Goal: Task Accomplishment & Management: Use online tool/utility

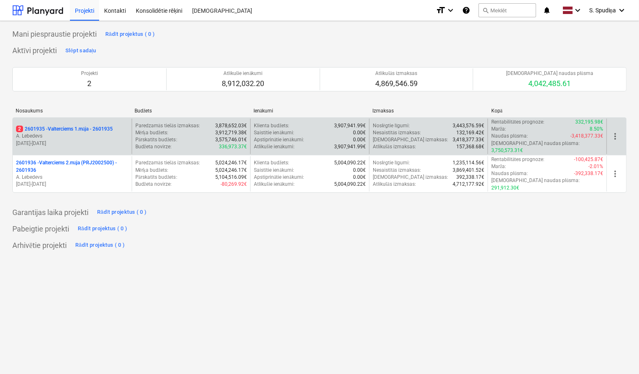
click at [108, 134] on p "A. Lebedevs" at bounding box center [72, 136] width 112 height 7
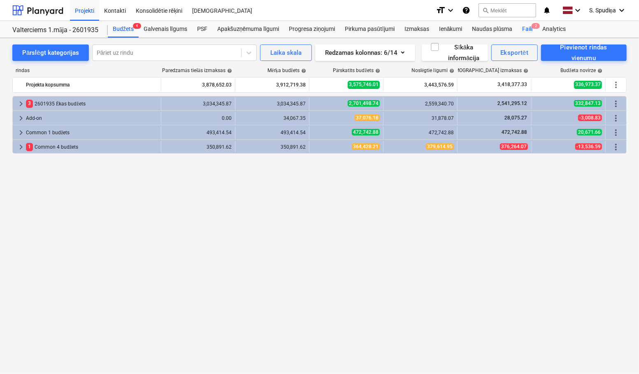
click at [525, 31] on div "Faili 2" at bounding box center [527, 29] width 20 height 16
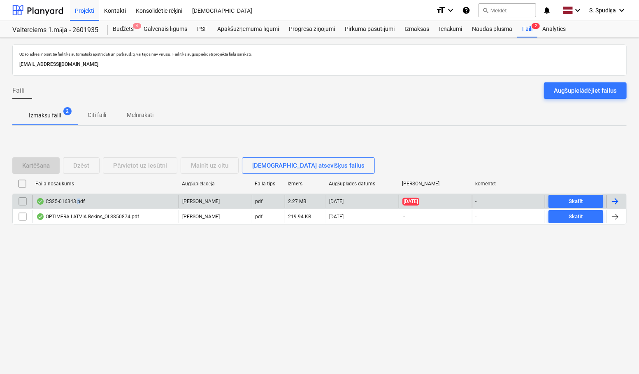
click at [77, 205] on div "CS25-016343.pdf" at bounding box center [106, 201] width 146 height 13
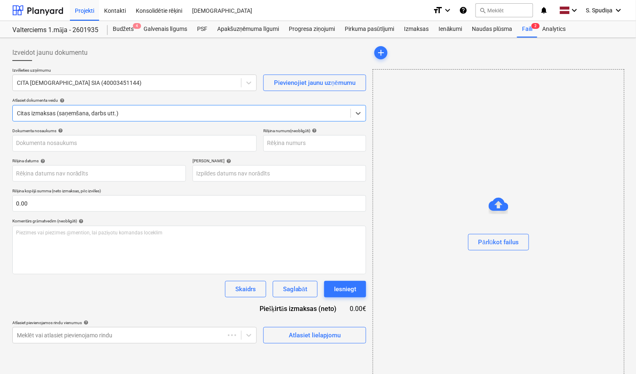
type input "CS25-016343.pdf"
type input "[DATE]"
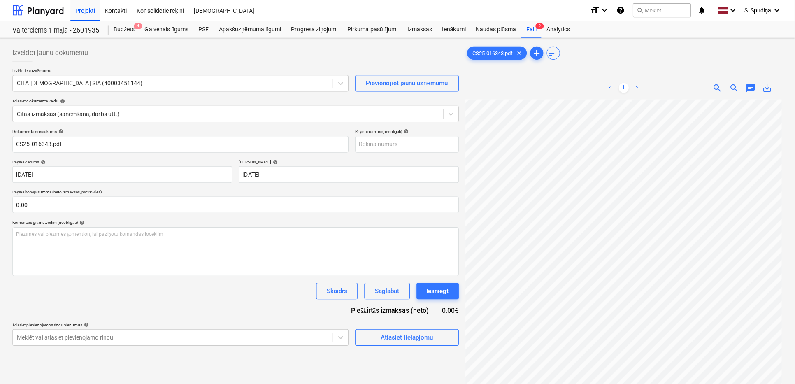
scroll to position [113, 116]
click at [639, 87] on span "zoom_out" at bounding box center [735, 87] width 10 height 10
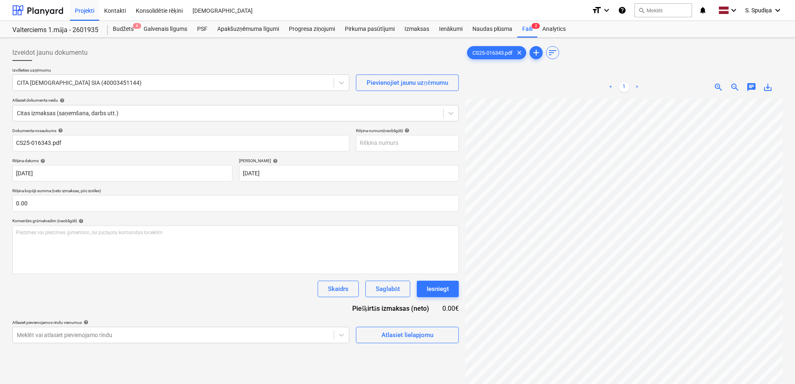
click at [639, 87] on span "zoom_out" at bounding box center [735, 87] width 10 height 10
click at [639, 88] on span "zoom_in" at bounding box center [719, 87] width 10 height 10
click at [77, 143] on input "CS25-016343.pdf" at bounding box center [180, 143] width 337 height 16
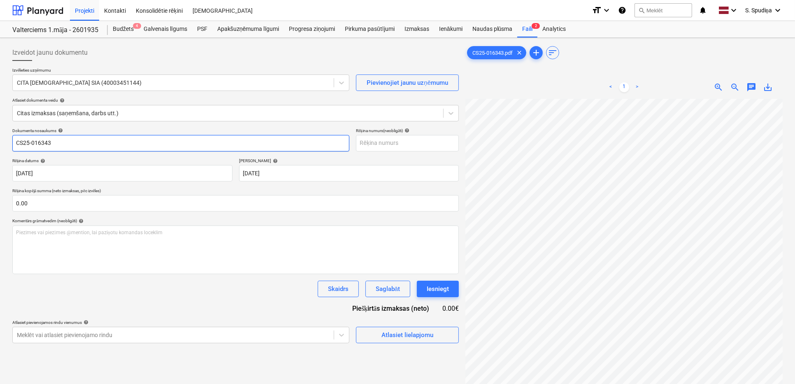
drag, startPoint x: 77, startPoint y: 143, endPoint x: -26, endPoint y: 151, distance: 104.0
click at [0, 151] on html "Projekti Kontakti Konsolidētie rēķini Iesūtne format_size keyboard_arrow_down h…" at bounding box center [397, 192] width 795 height 384
type input "CS25-016343"
drag, startPoint x: 369, startPoint y: 142, endPoint x: 374, endPoint y: 138, distance: 6.2
click at [373, 140] on input "text" at bounding box center [407, 143] width 103 height 16
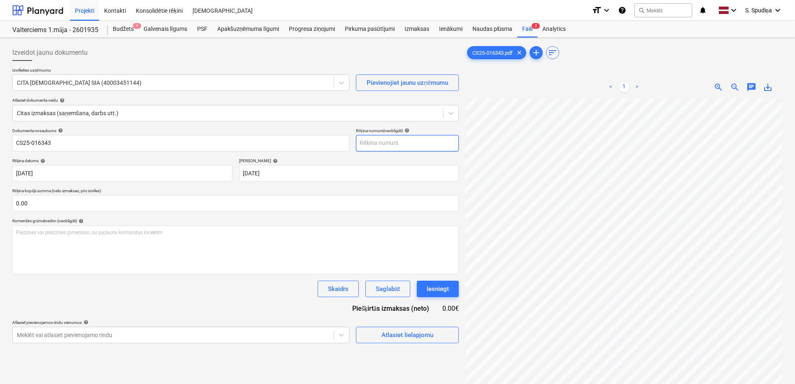
paste input "CS25-016343"
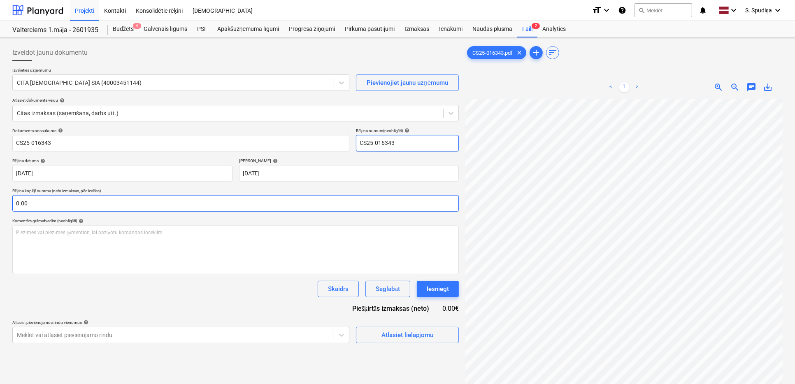
type input "CS25-016343"
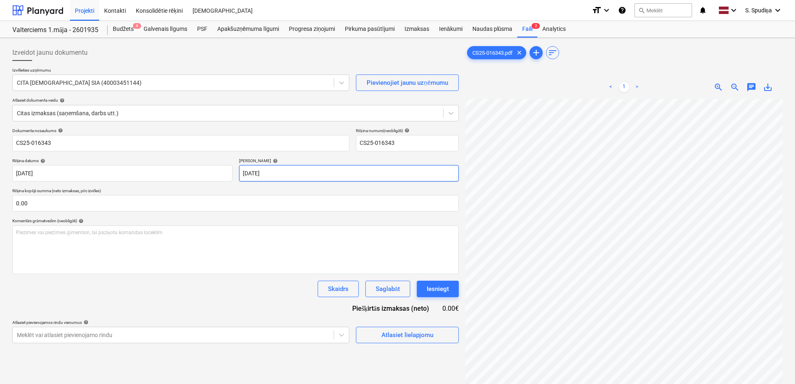
click at [322, 173] on body "Projekti Kontakti Konsolidētie rēķini Iesūtne format_size keyboard_arrow_down h…" at bounding box center [397, 192] width 795 height 384
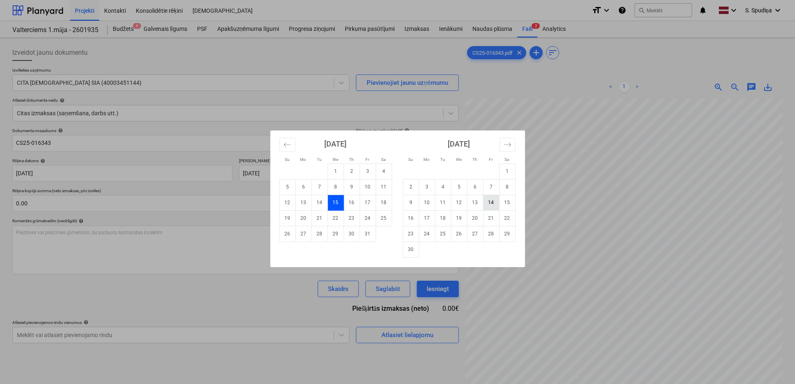
click at [487, 205] on td "14" at bounding box center [491, 203] width 16 height 16
type input "[DATE]"
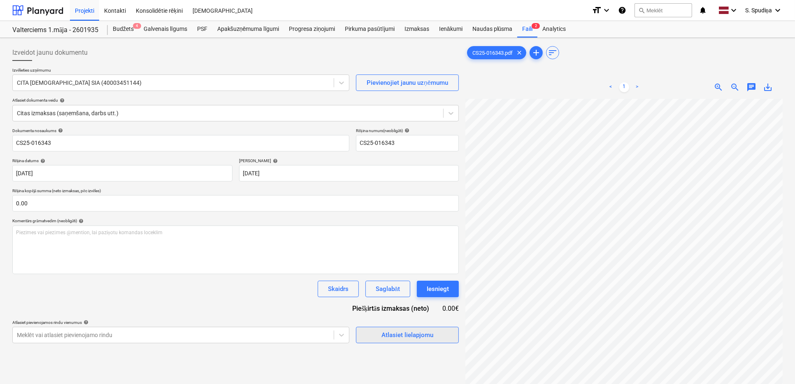
click at [392, 332] on div "Atlasiet lielapjomu" at bounding box center [408, 335] width 52 height 11
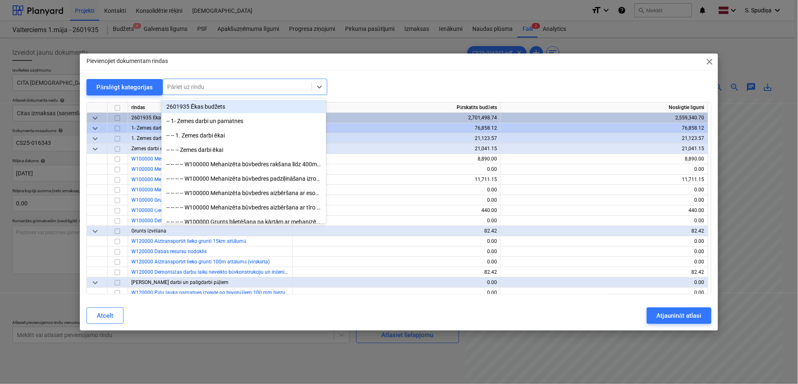
click at [230, 87] on div at bounding box center [237, 87] width 140 height 8
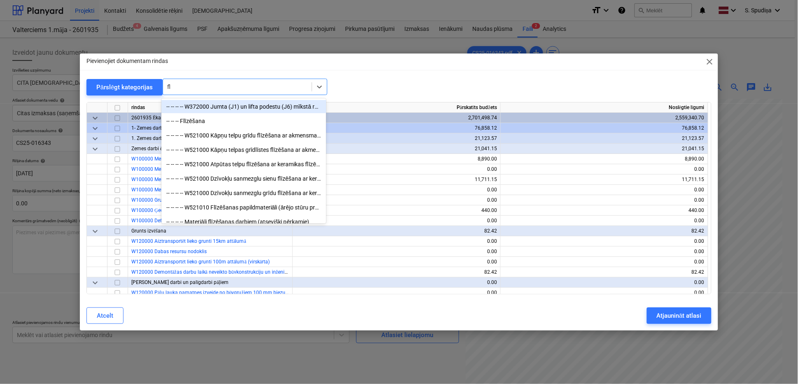
type input "flī"
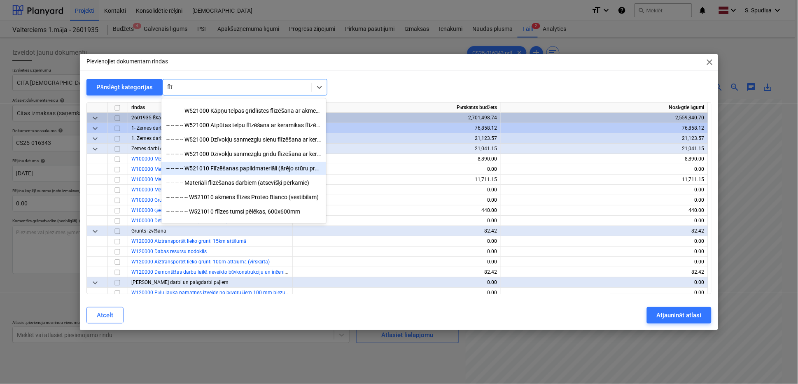
scroll to position [46, 0]
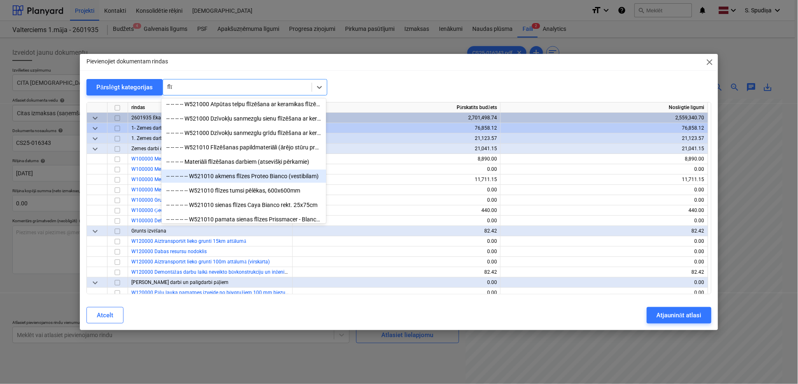
click at [240, 177] on div "-- -- -- -- -- W521010 akmens flīzes Proteo Bianco (vestibilam)" at bounding box center [243, 176] width 165 height 13
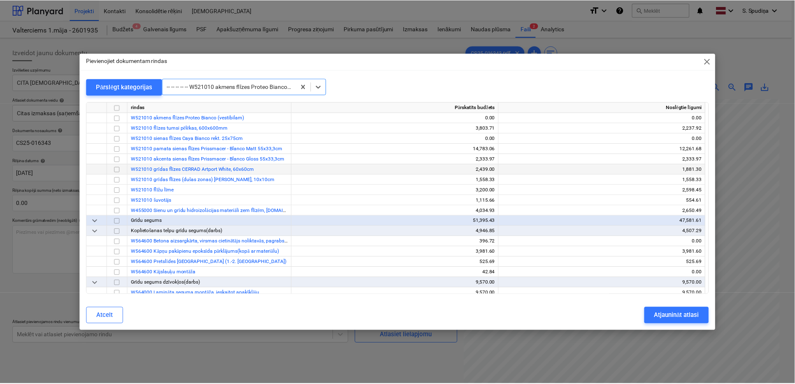
scroll to position [4534, 0]
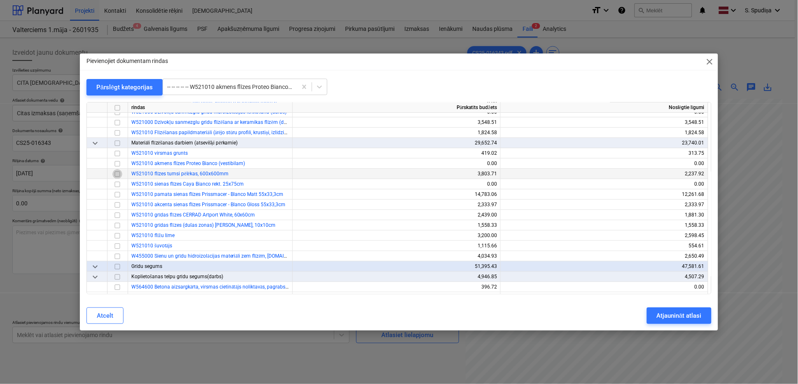
click at [119, 175] on input "checkbox" at bounding box center [117, 174] width 10 height 10
click at [639, 316] on div "Atjaunināt atlasi" at bounding box center [679, 315] width 45 height 11
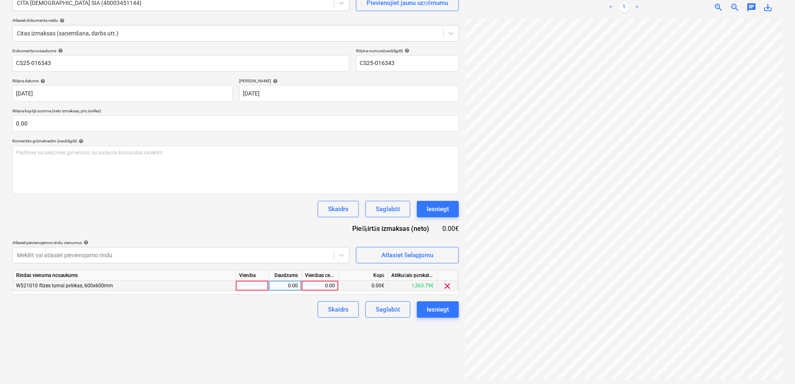
scroll to position [82, 0]
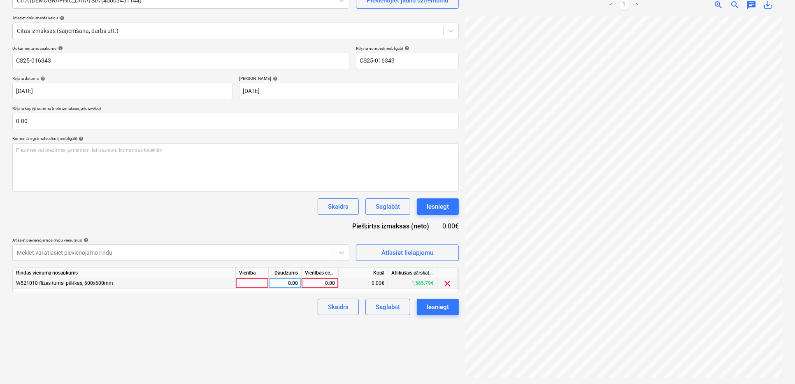
click at [325, 288] on div "0.00" at bounding box center [320, 283] width 30 height 10
type input "11.36"
click at [389, 307] on div "Saglabāt" at bounding box center [388, 307] width 24 height 11
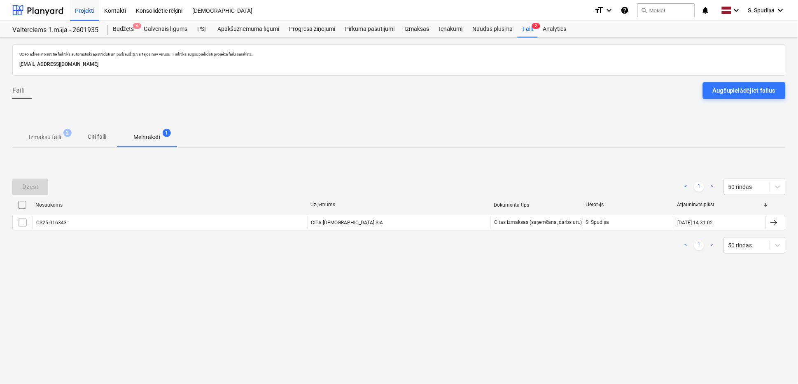
click at [50, 142] on span "Izmaksu faili 2" at bounding box center [44, 137] width 65 height 15
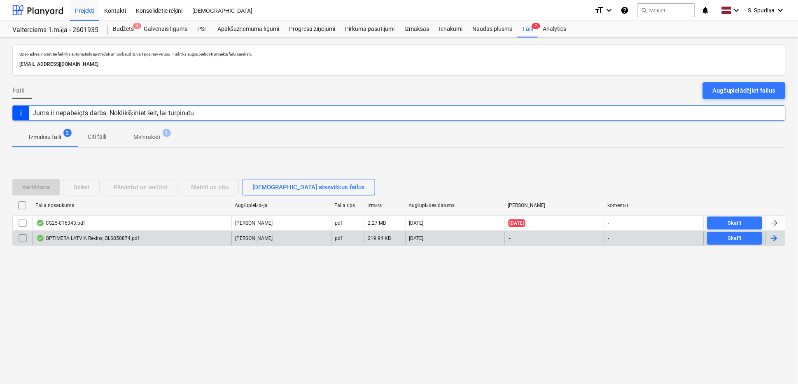
click at [83, 240] on div "OPTIMERA LATVIA Rekins_OLS850874.pdf" at bounding box center [87, 238] width 103 height 7
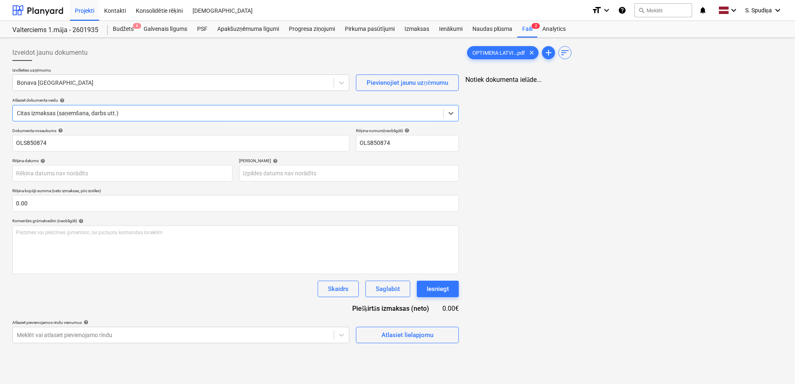
type input "OLS850874"
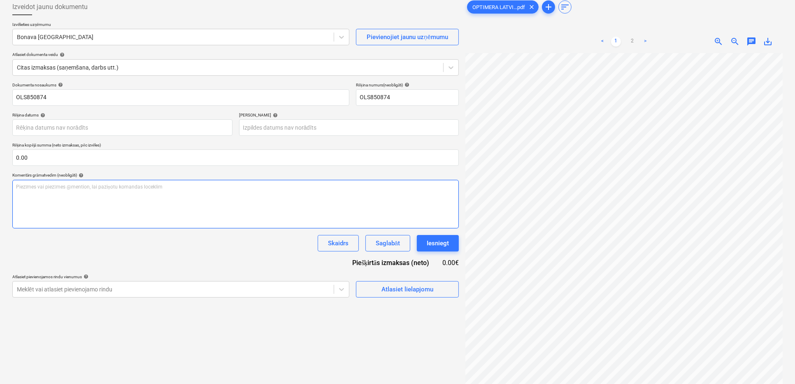
scroll to position [165, 54]
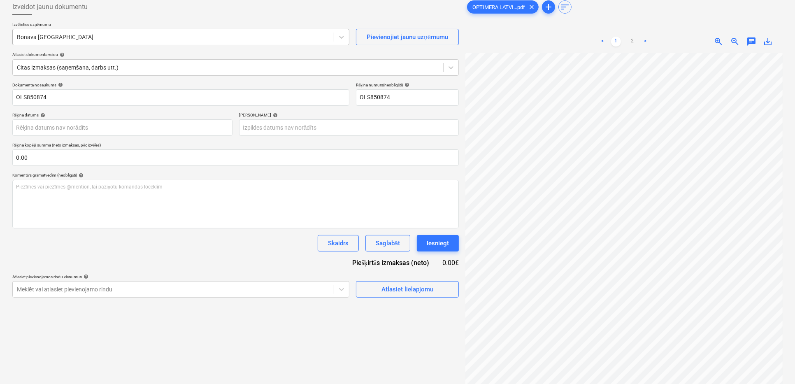
click at [75, 42] on div "Bonava [GEOGRAPHIC_DATA]" at bounding box center [173, 37] width 321 height 12
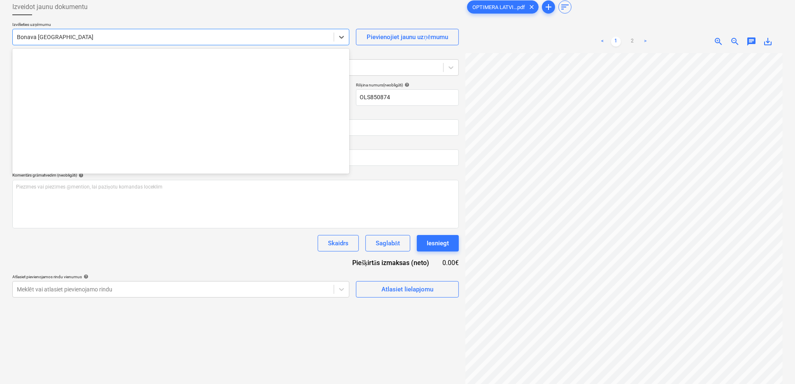
scroll to position [1138, 0]
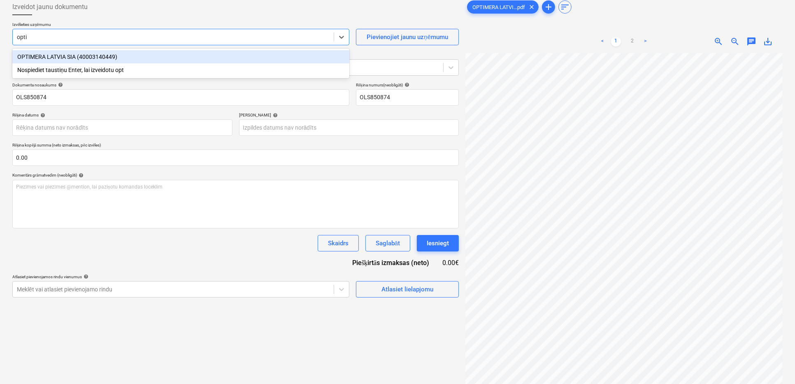
type input "optim"
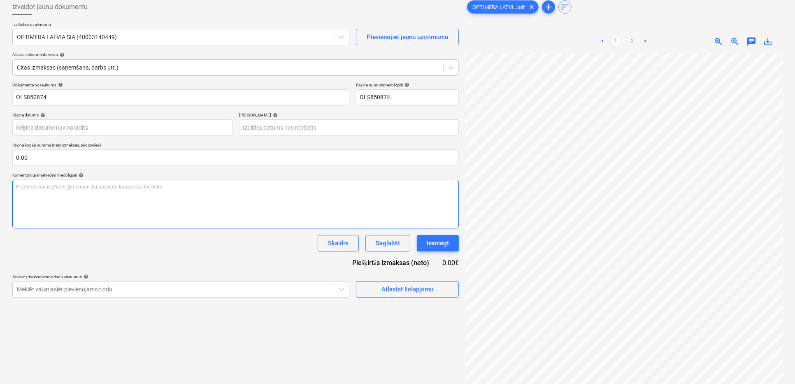
scroll to position [0, 11]
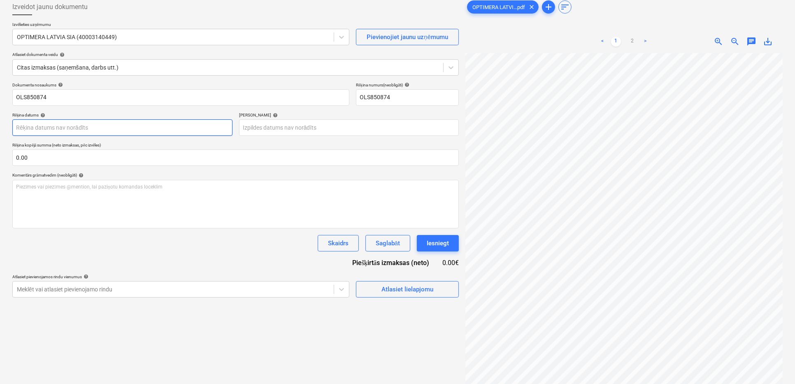
click at [91, 124] on body "Projekti Kontakti Konsolidētie rēķini Iesūtne format_size keyboard_arrow_down h…" at bounding box center [397, 146] width 795 height 384
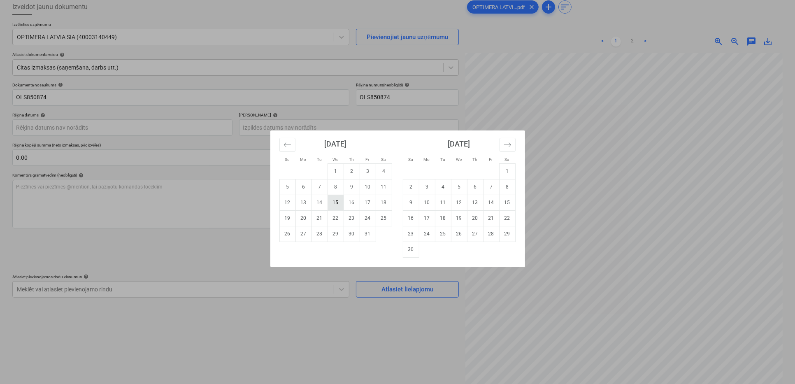
click at [335, 199] on td "15" at bounding box center [336, 203] width 16 height 16
type input "[DATE]"
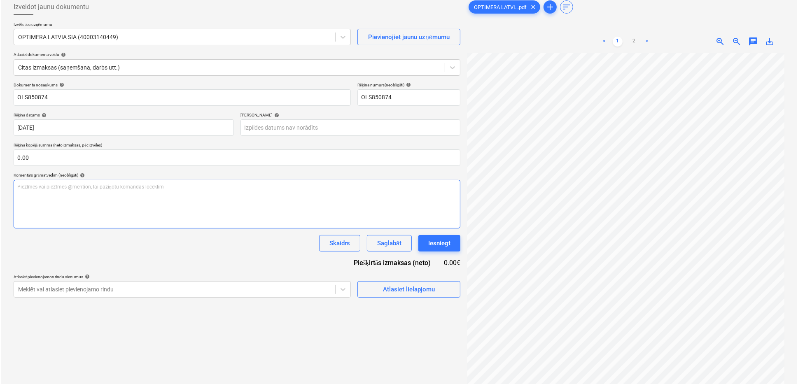
scroll to position [7, 54]
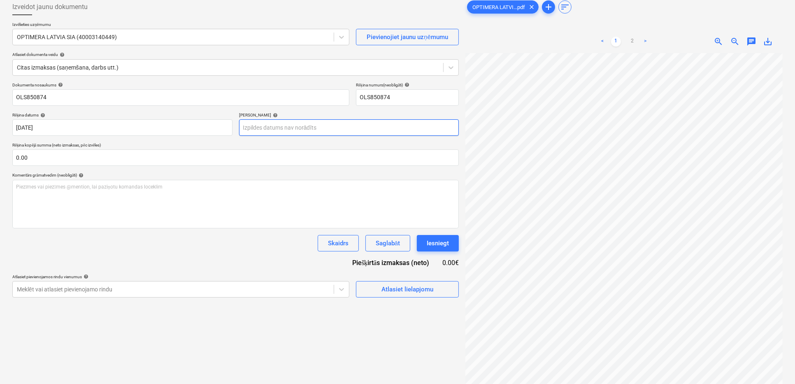
click at [264, 130] on body "Projekti Kontakti Konsolidētie rēķini Iesūtne format_size keyboard_arrow_down h…" at bounding box center [397, 146] width 795 height 384
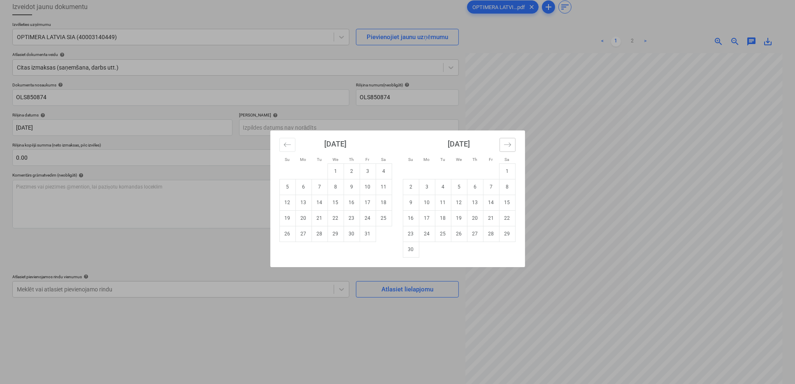
click at [509, 142] on icon "Move forward to switch to the next month." at bounding box center [508, 145] width 8 height 8
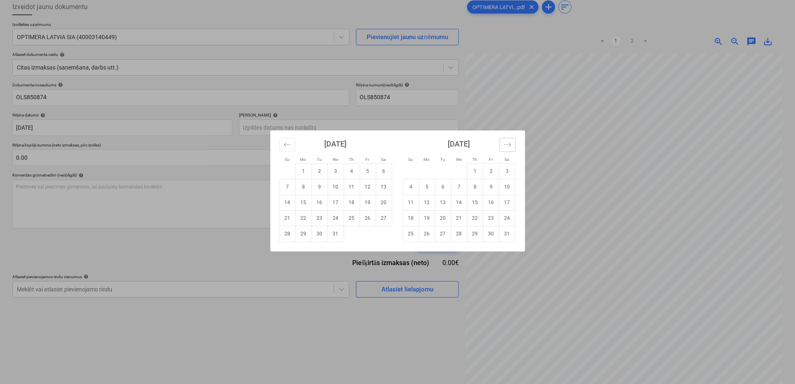
click at [509, 142] on icon "Move forward to switch to the next month." at bounding box center [508, 145] width 8 height 8
click at [351, 188] on td "12" at bounding box center [352, 187] width 16 height 16
type input "[DATE]"
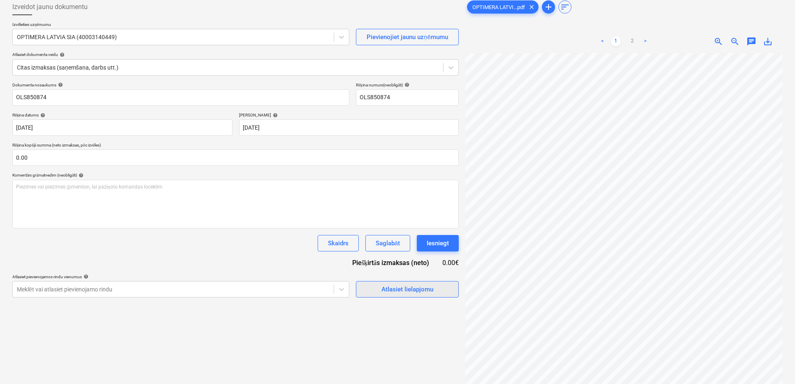
click at [383, 288] on div "Atlasiet lielapjomu" at bounding box center [408, 289] width 52 height 11
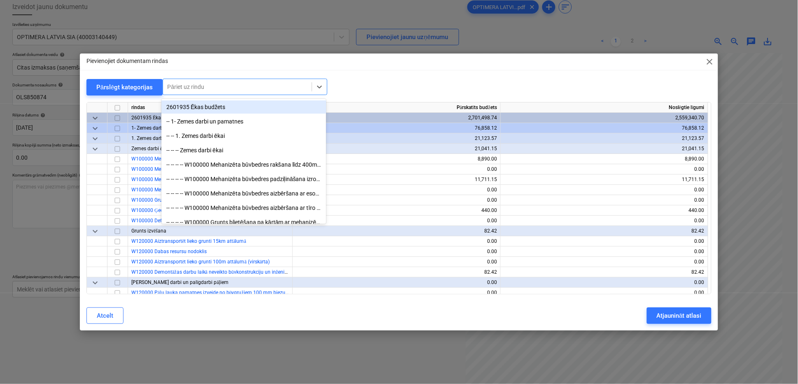
click at [221, 87] on div at bounding box center [237, 87] width 140 height 8
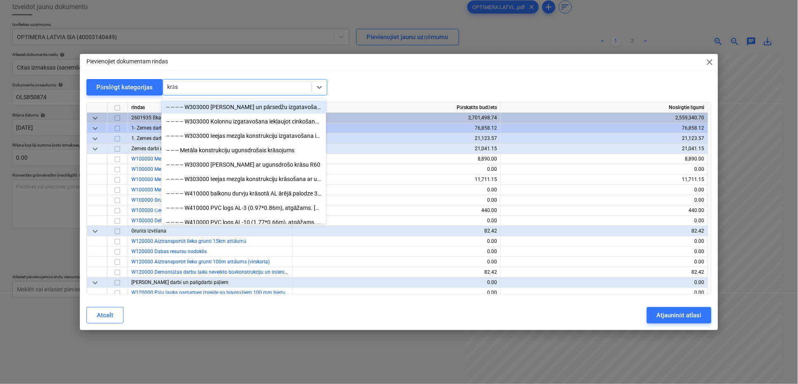
type input "krāsa"
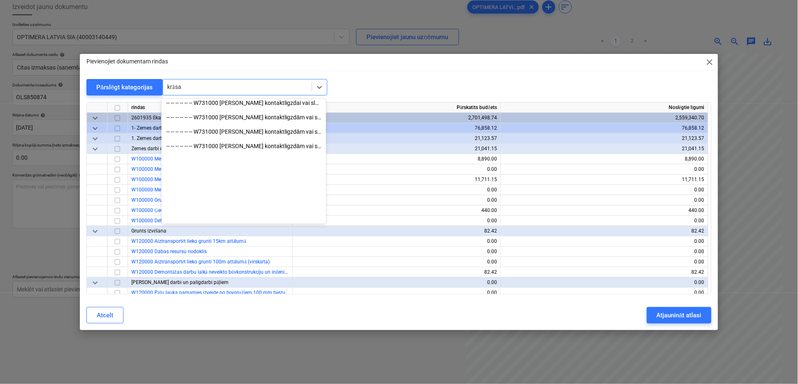
scroll to position [0, 0]
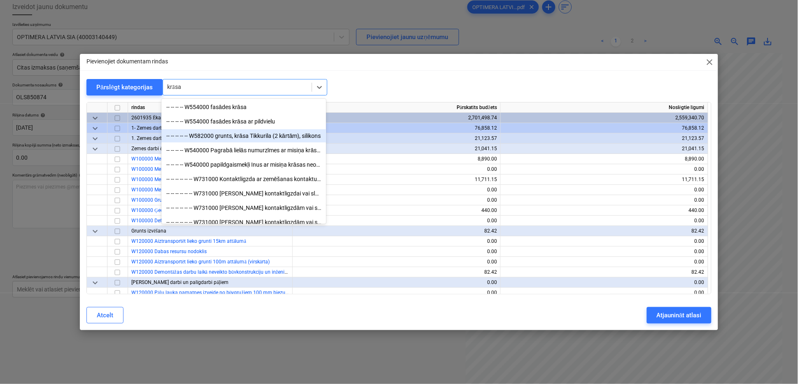
click at [231, 132] on div "-- -- -- -- -- W582000 grunts, krāsa Tikkurila (2 kārtām), silikons" at bounding box center [243, 135] width 165 height 13
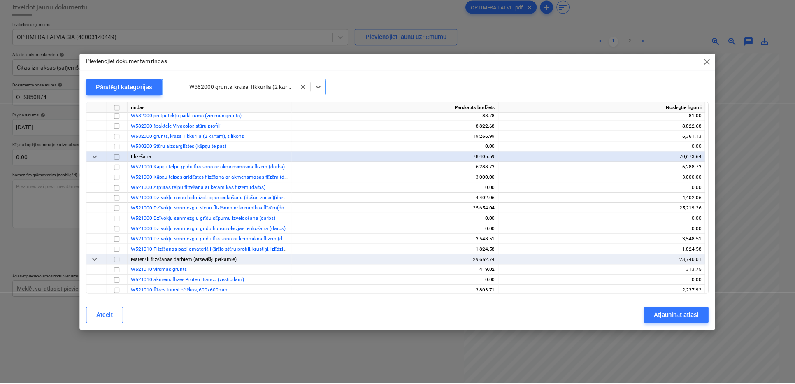
scroll to position [4436, 0]
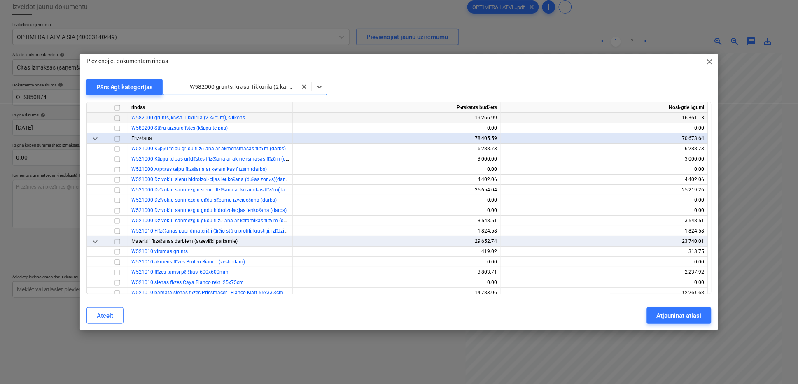
click at [114, 118] on input "checkbox" at bounding box center [117, 118] width 10 height 10
click at [639, 318] on div "Atjaunināt atlasi" at bounding box center [679, 315] width 45 height 11
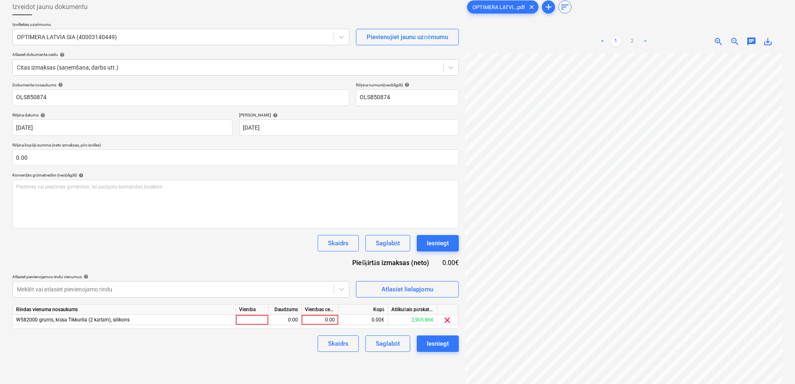
scroll to position [82, 0]
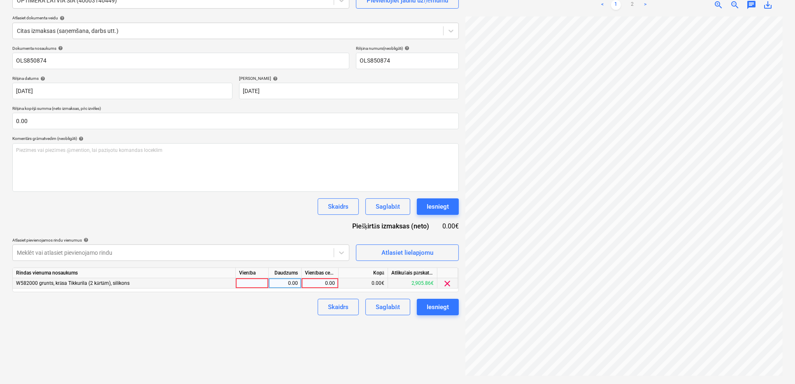
click at [308, 283] on div "0.00" at bounding box center [320, 283] width 30 height 10
type input "102.13"
click at [394, 308] on div "Saglabāt" at bounding box center [388, 307] width 24 height 11
